Goal: Use online tool/utility: Use online tool/utility

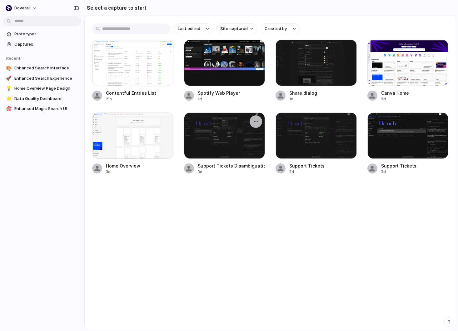
click at [223, 145] on div at bounding box center [224, 135] width 81 height 46
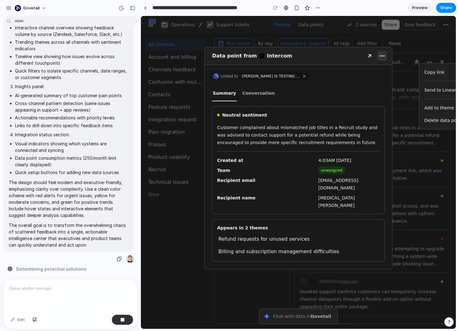
scroll to position [171, 0]
